Goal: Find specific page/section: Find specific page/section

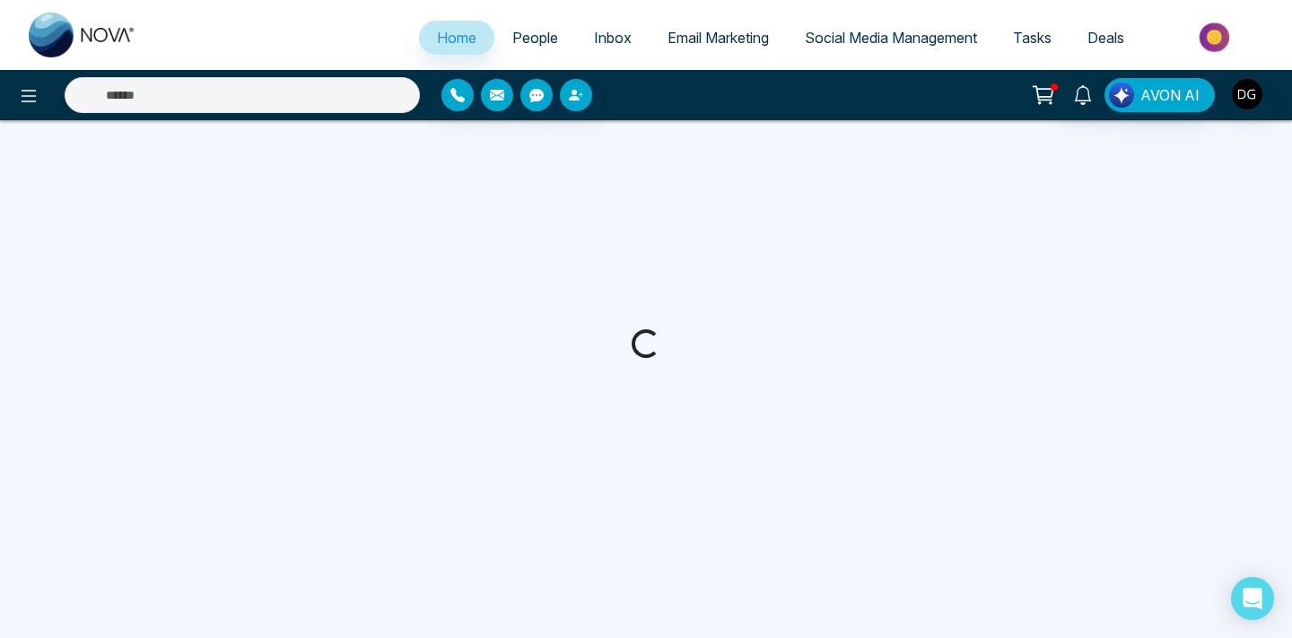
select select "*"
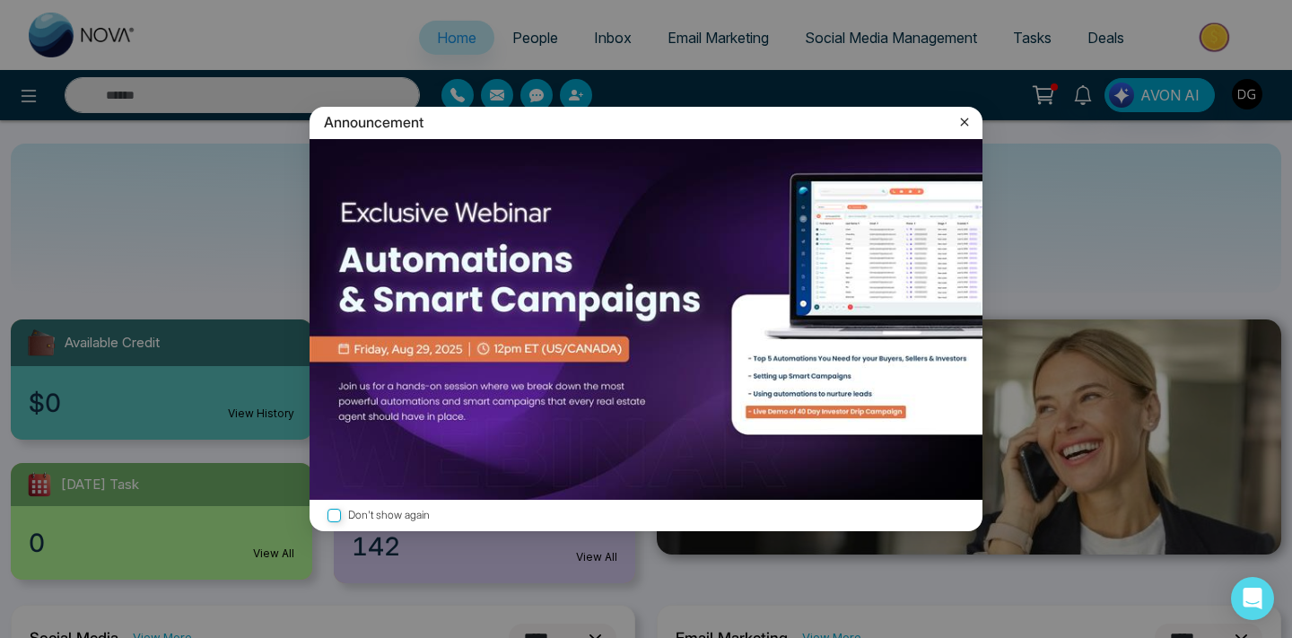
click at [968, 123] on icon at bounding box center [964, 122] width 18 height 18
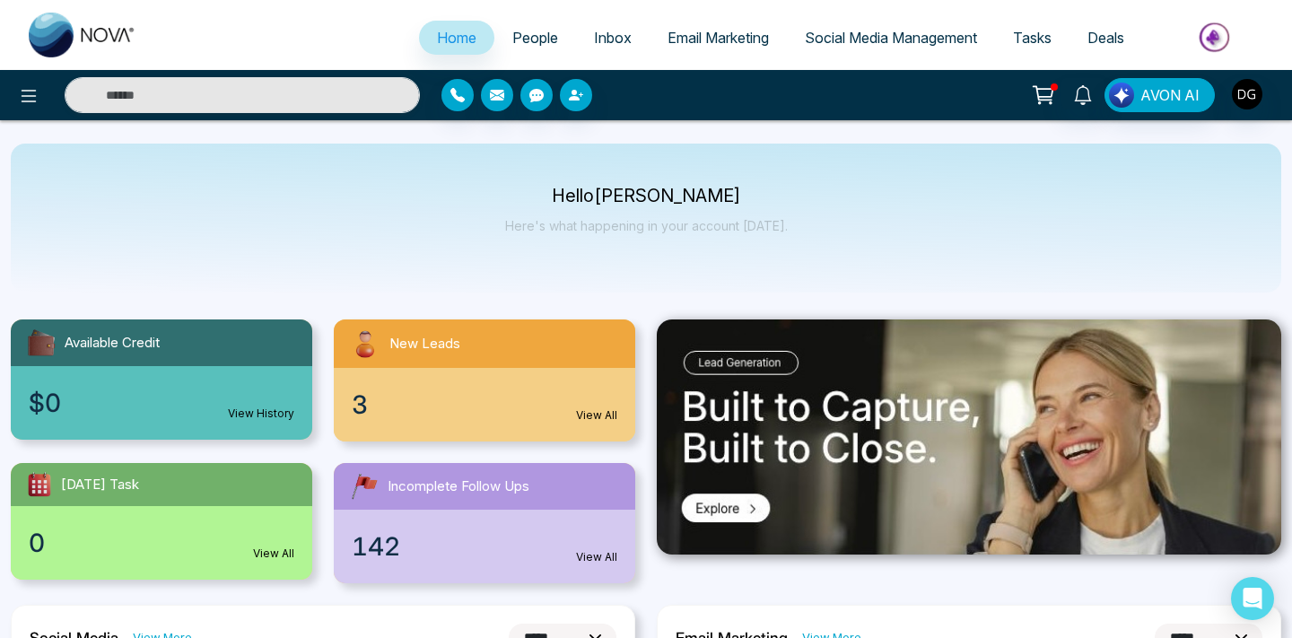
click at [524, 45] on span "People" at bounding box center [535, 38] width 46 height 18
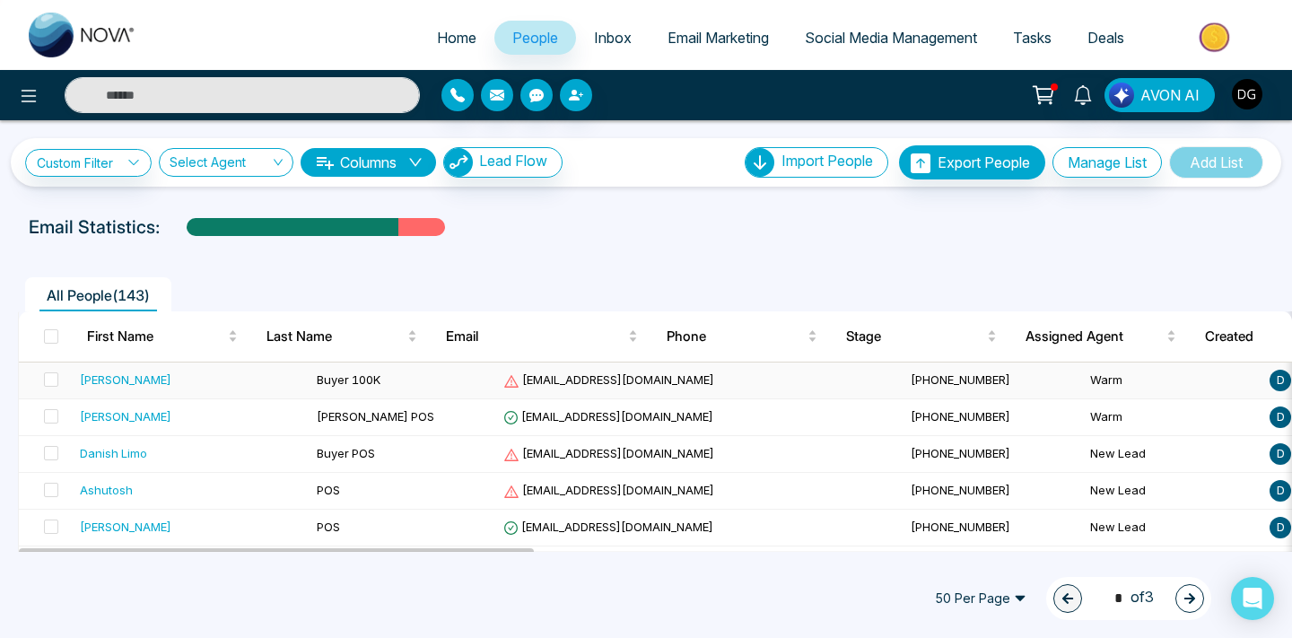
scroll to position [93, 0]
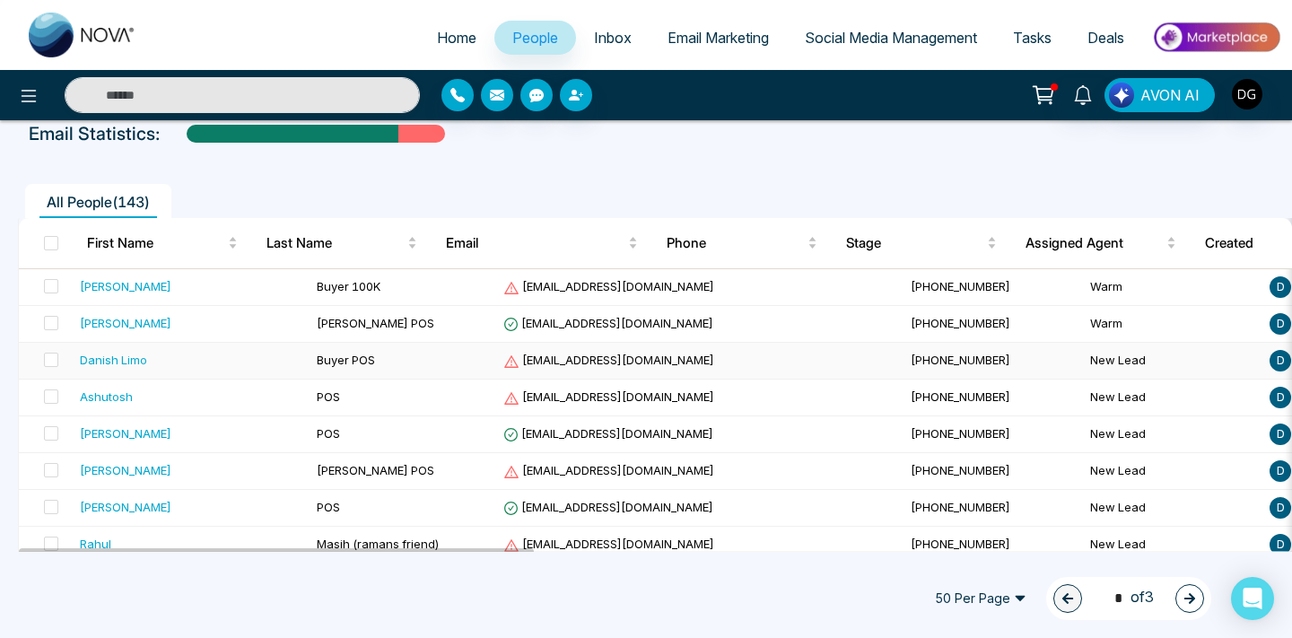
click at [203, 352] on div "Danish Limo" at bounding box center [191, 360] width 222 height 18
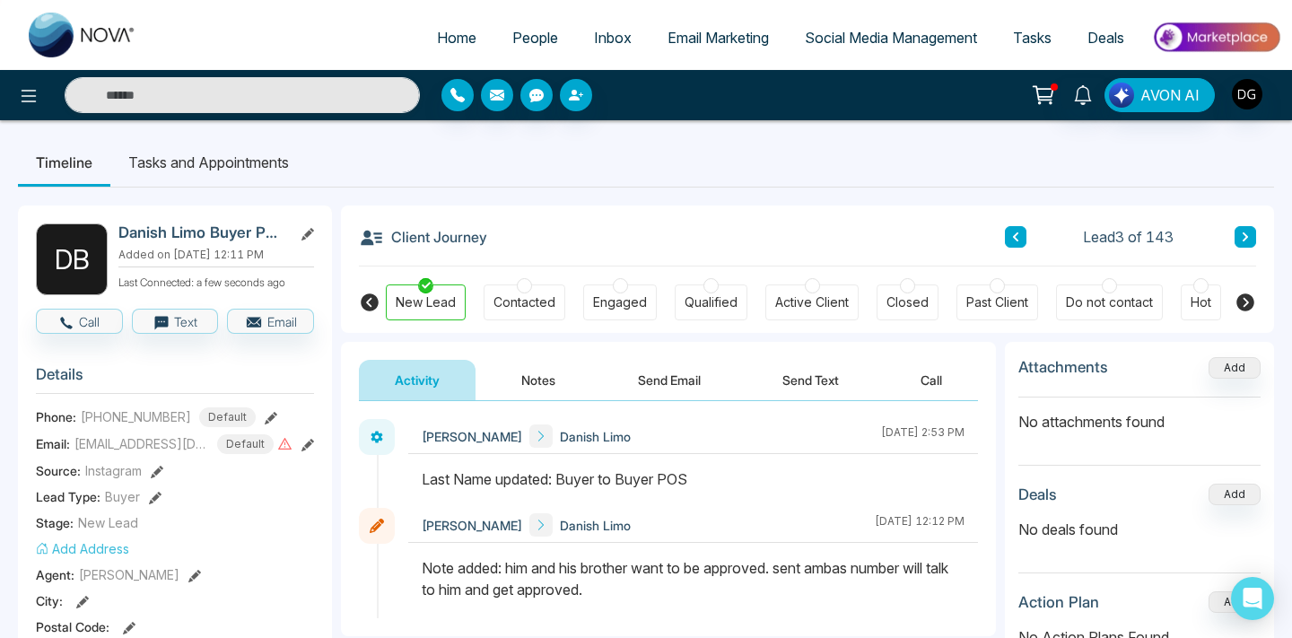
click at [538, 368] on button "Notes" at bounding box center [538, 380] width 106 height 40
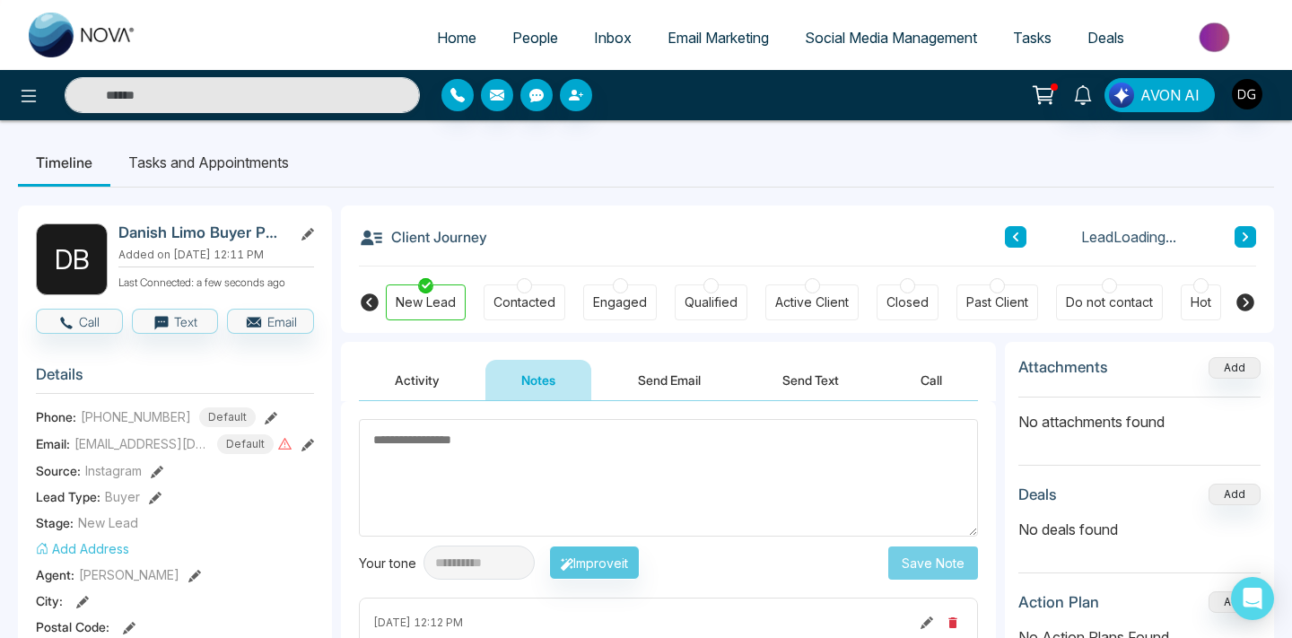
click at [514, 41] on span "People" at bounding box center [535, 38] width 46 height 18
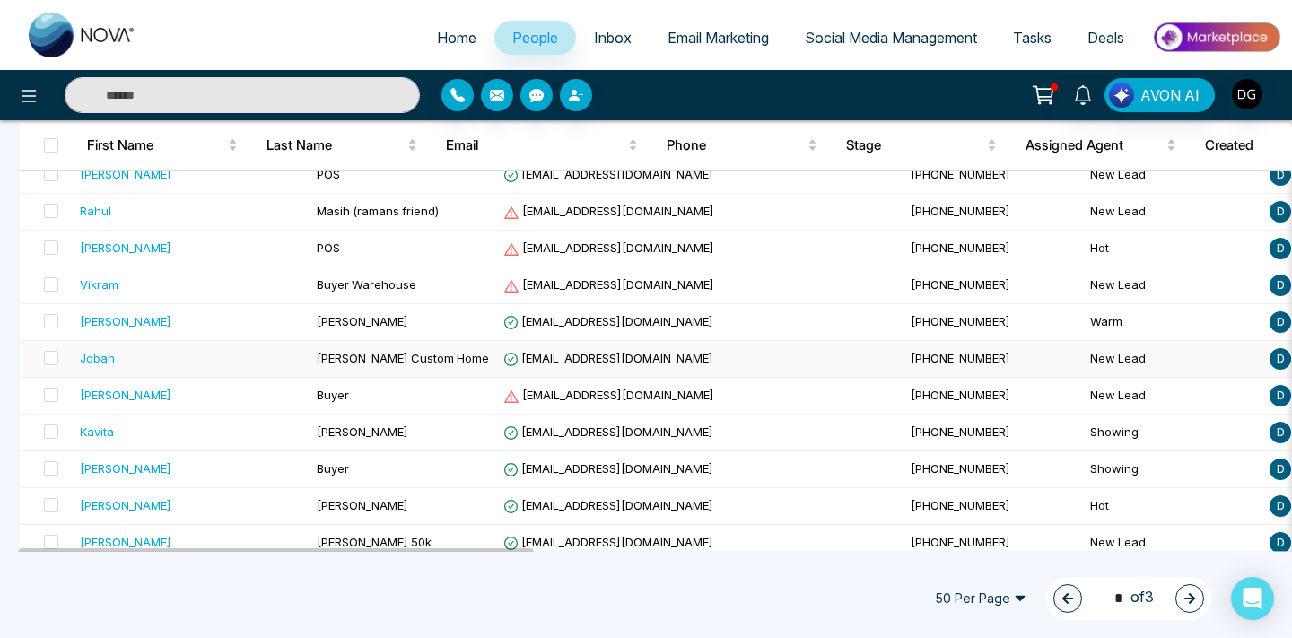
scroll to position [427, 0]
